Goal: Entertainment & Leisure: Consume media (video, audio)

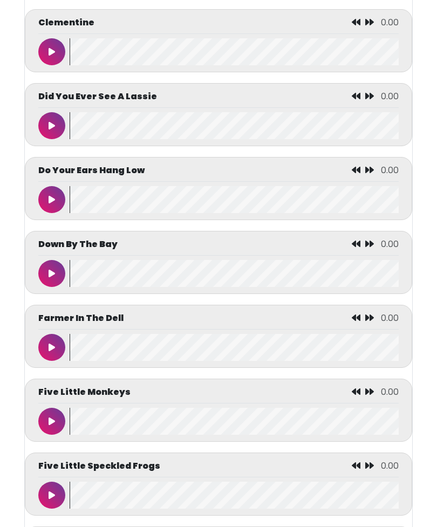
scroll to position [1498, 0]
click at [53, 204] on icon at bounding box center [52, 199] width 6 height 9
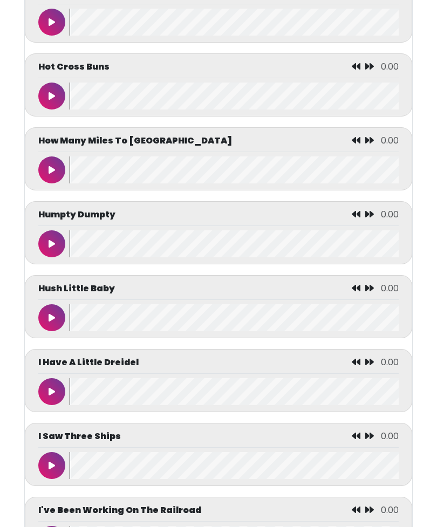
click at [47, 256] on button at bounding box center [51, 244] width 27 height 27
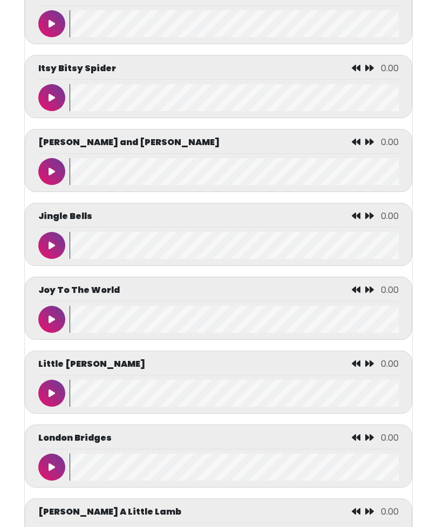
scroll to position [3003, 0]
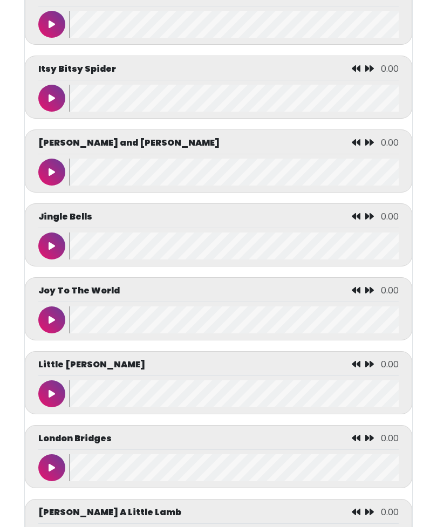
click at [52, 250] on icon at bounding box center [52, 246] width 6 height 9
click at [49, 324] on icon at bounding box center [52, 320] width 6 height 9
click at [49, 407] on button at bounding box center [51, 393] width 27 height 27
click at [53, 259] on button at bounding box center [51, 245] width 27 height 27
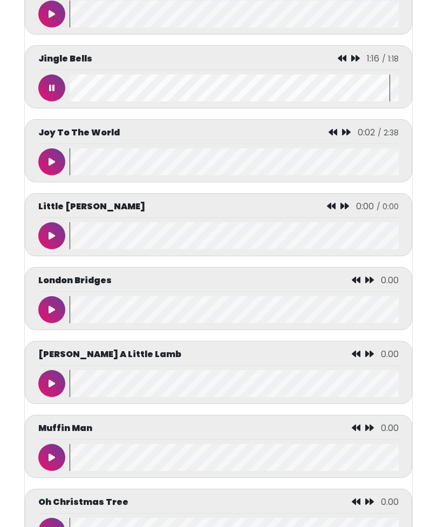
scroll to position [3169, 0]
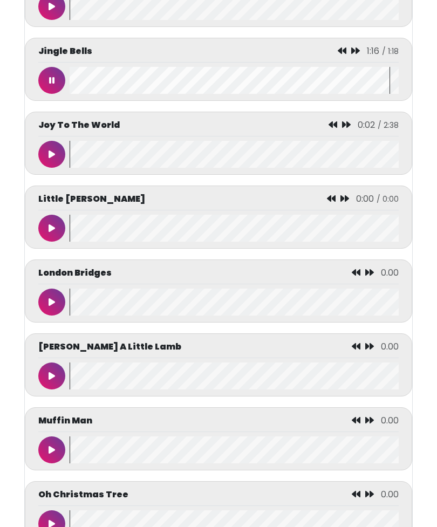
click at [54, 232] on icon at bounding box center [52, 228] width 6 height 9
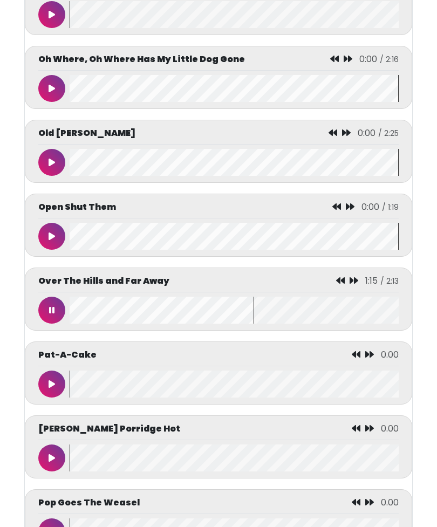
scroll to position [3750, 0]
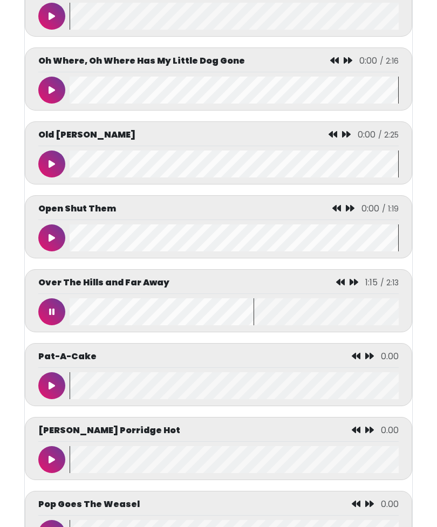
click at [56, 399] on button at bounding box center [51, 385] width 27 height 27
